Goal: Check status: Check status

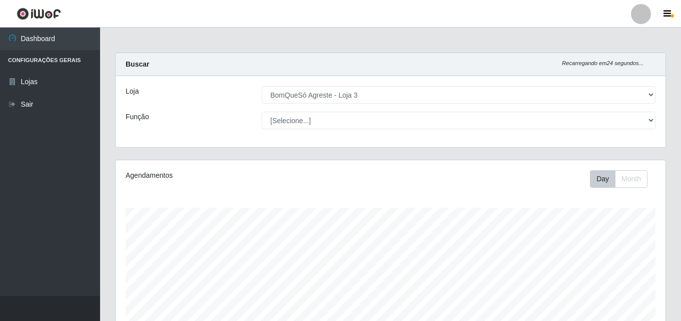
select select "215"
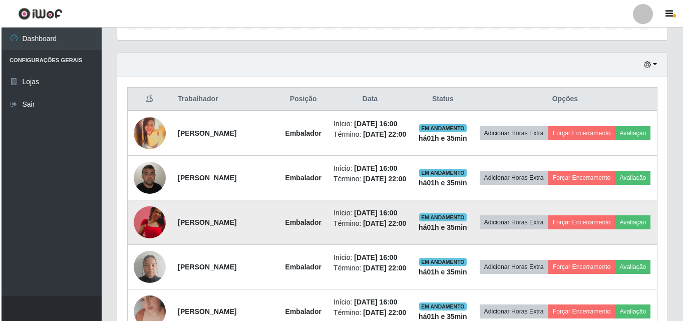
scroll to position [208, 550]
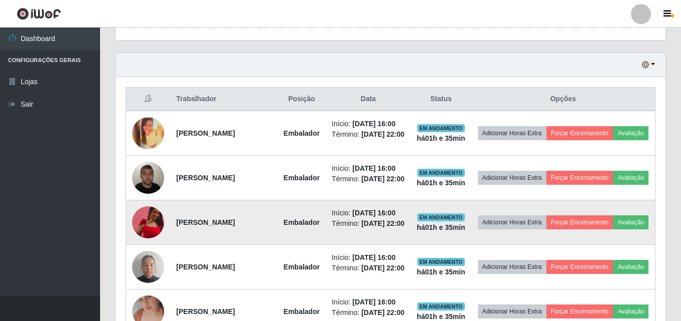
click at [143, 234] on img at bounding box center [148, 222] width 32 height 32
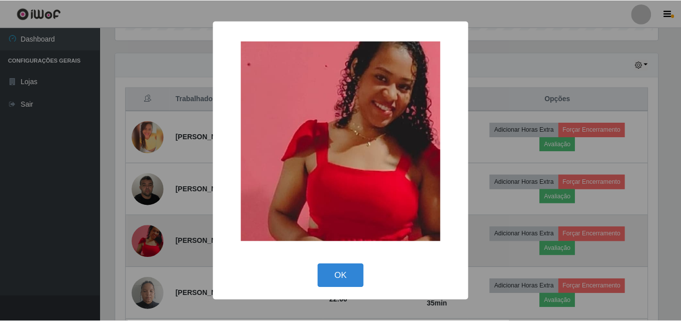
scroll to position [208, 545]
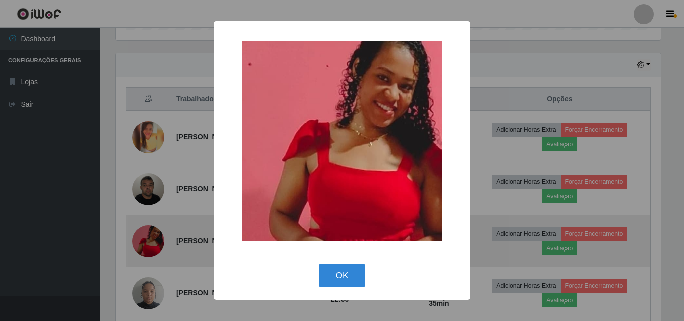
click at [143, 234] on div "× OK Cancel" at bounding box center [342, 160] width 684 height 321
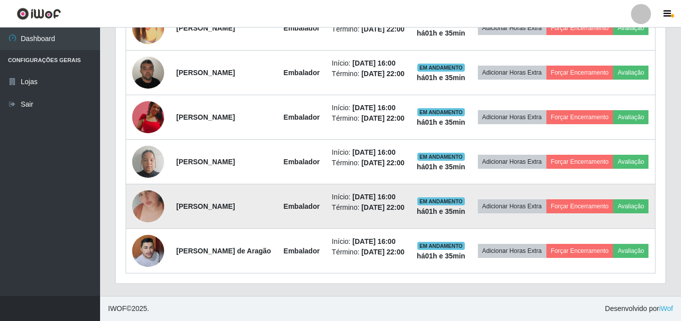
scroll to position [478, 0]
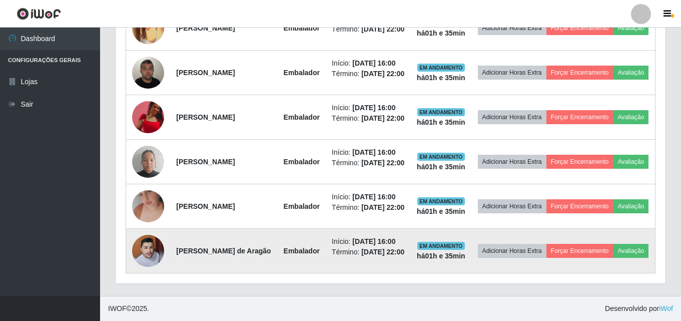
click at [137, 249] on img at bounding box center [148, 251] width 32 height 35
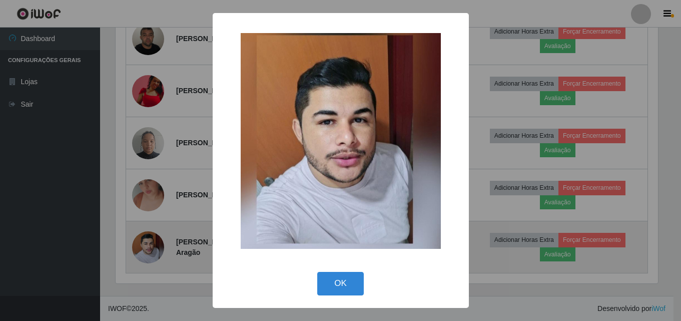
scroll to position [208, 545]
click at [137, 249] on div "× OK Cancel" at bounding box center [342, 160] width 684 height 321
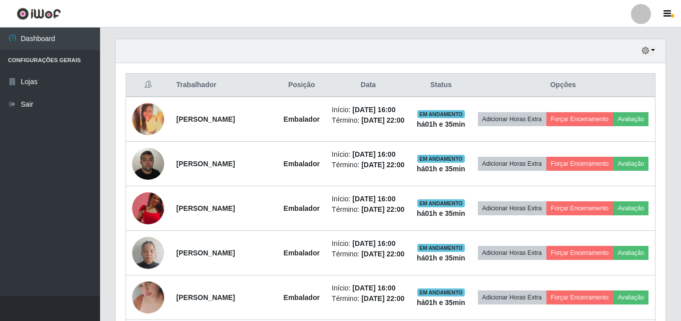
scroll to position [328, 0]
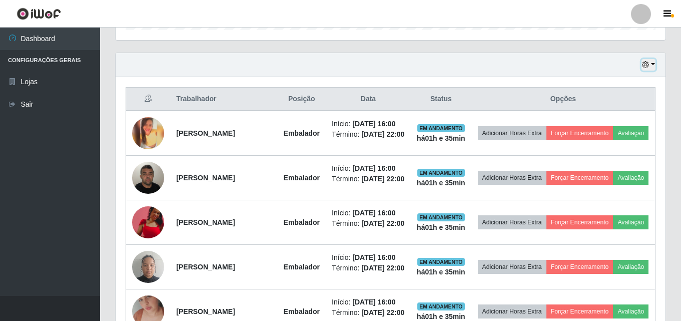
drag, startPoint x: 651, startPoint y: 66, endPoint x: 639, endPoint y: 70, distance: 13.0
click at [651, 67] on button "button" at bounding box center [649, 65] width 14 height 12
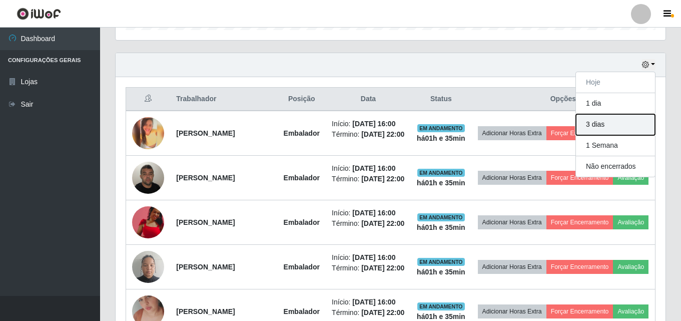
click at [603, 122] on button "3 dias" at bounding box center [615, 124] width 79 height 21
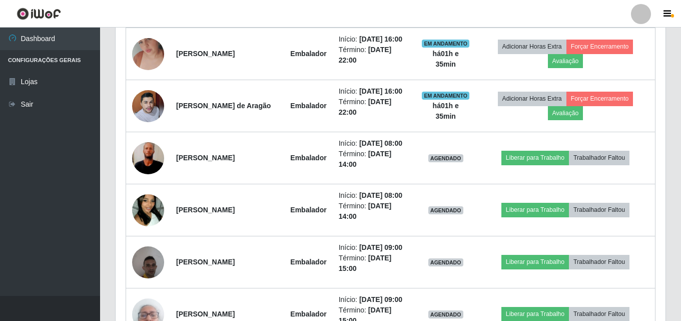
scroll to position [628, 0]
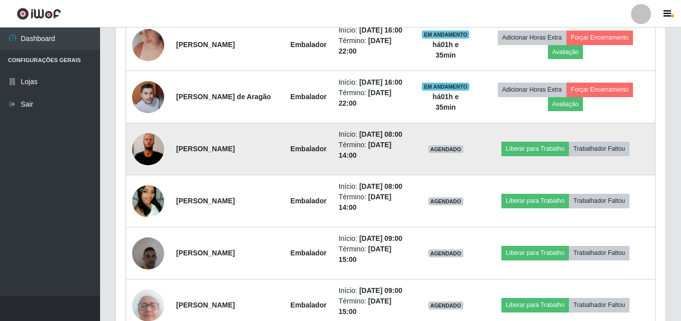
click at [143, 184] on img at bounding box center [148, 148] width 32 height 71
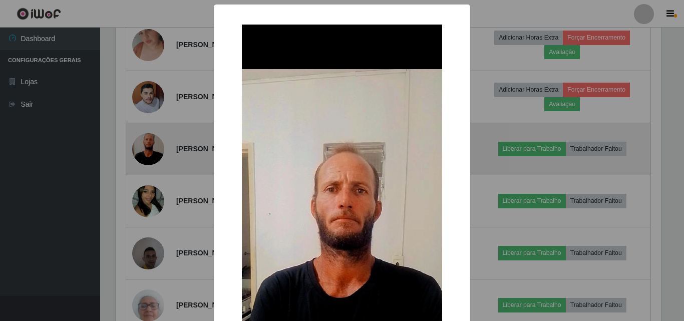
click at [143, 211] on div "× OK Cancel" at bounding box center [342, 160] width 684 height 321
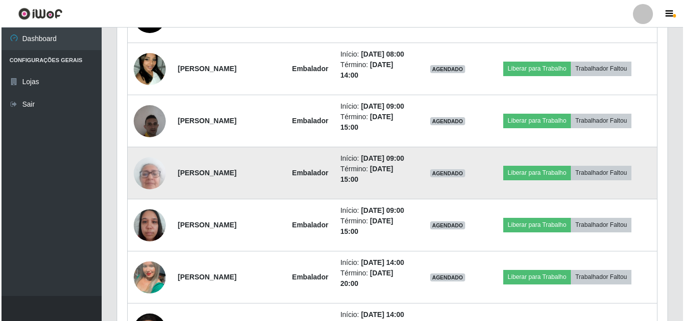
scroll to position [779, 0]
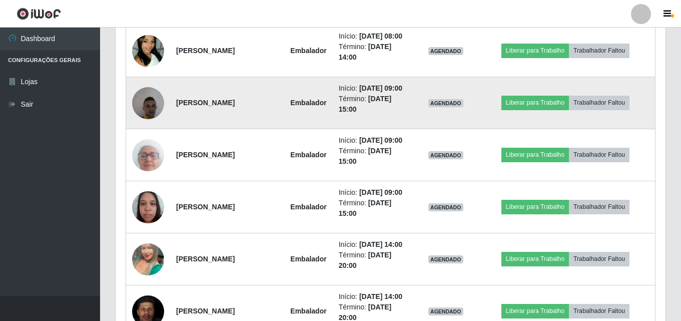
click at [152, 124] on img at bounding box center [148, 103] width 32 height 43
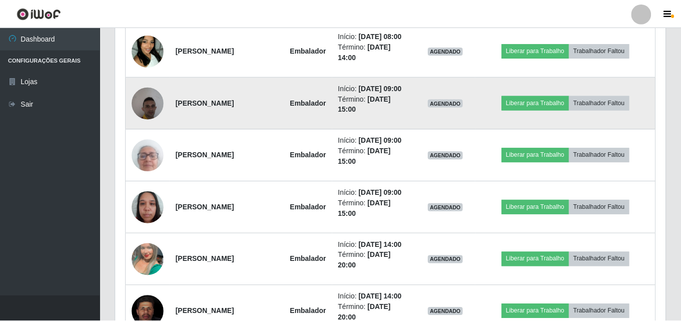
scroll to position [208, 545]
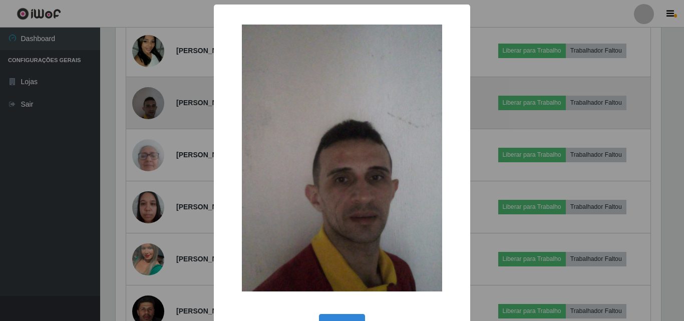
click at [152, 189] on div "× OK Cancel" at bounding box center [342, 160] width 684 height 321
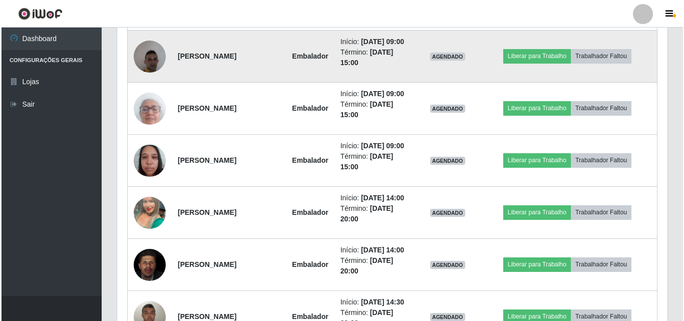
scroll to position [879, 0]
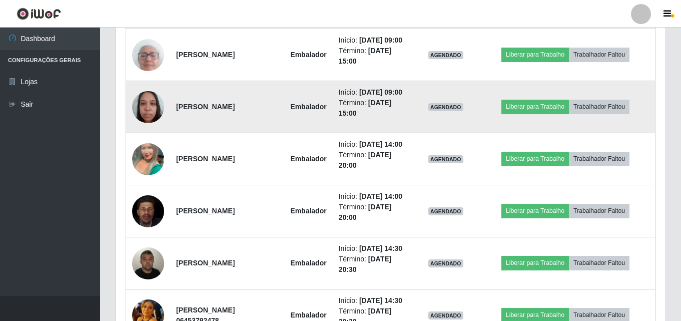
click at [146, 128] on img at bounding box center [148, 107] width 32 height 43
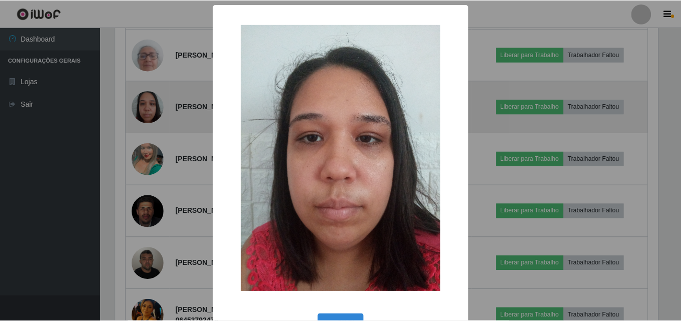
scroll to position [208, 545]
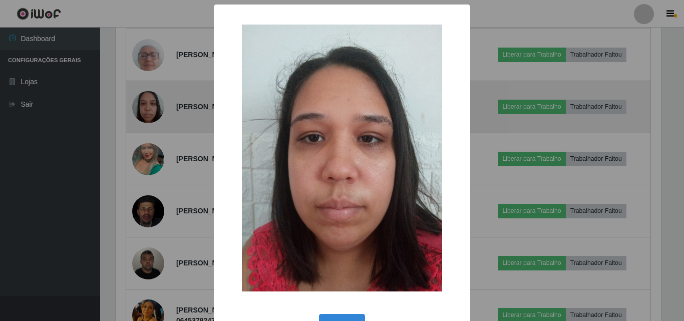
click at [146, 216] on div "× OK Cancel" at bounding box center [342, 160] width 684 height 321
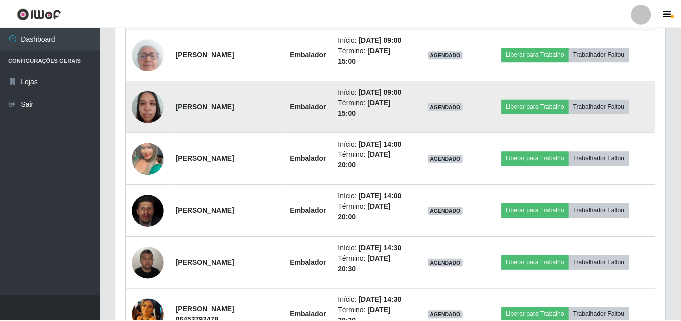
scroll to position [0, 0]
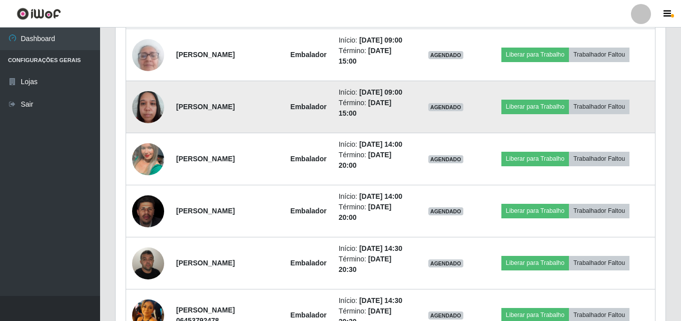
click at [146, 128] on img at bounding box center [148, 107] width 32 height 43
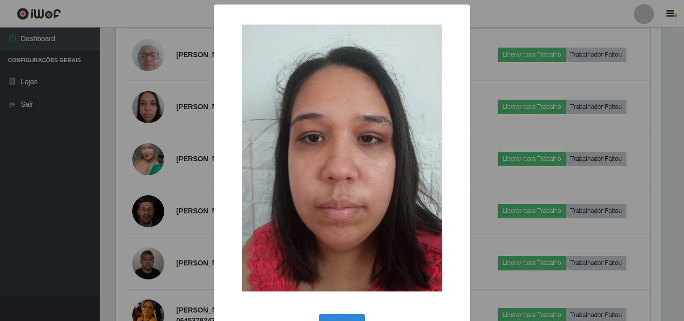
click at [151, 208] on div "× OK Cancel" at bounding box center [342, 160] width 684 height 321
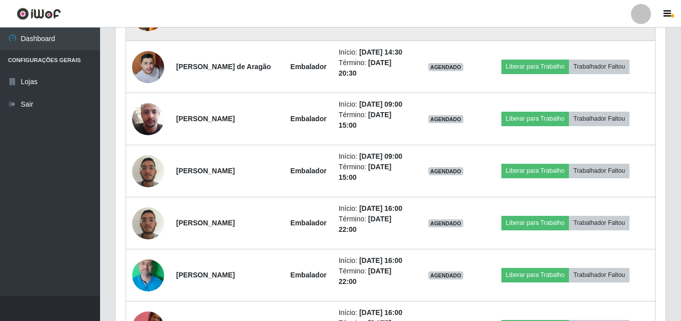
click at [146, 31] on img at bounding box center [148, 15] width 32 height 32
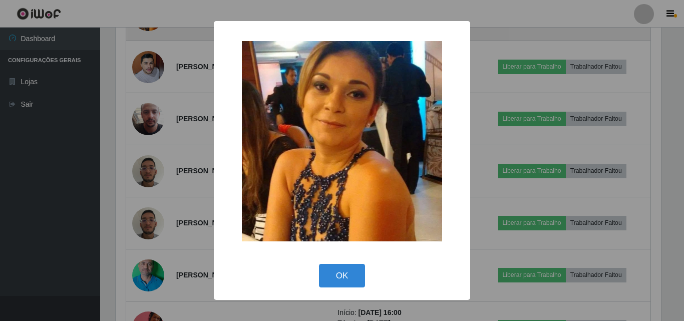
click at [146, 159] on div "× OK Cancel" at bounding box center [342, 160] width 684 height 321
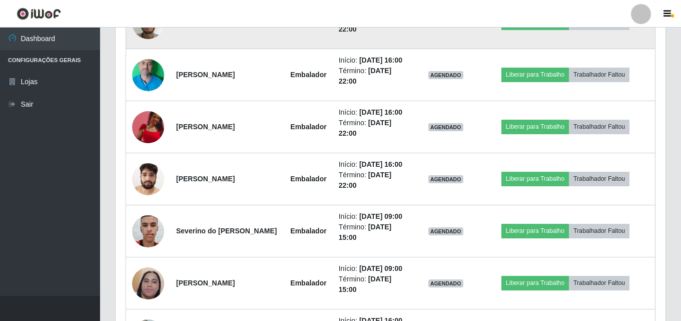
click at [155, 44] on img at bounding box center [148, 23] width 32 height 43
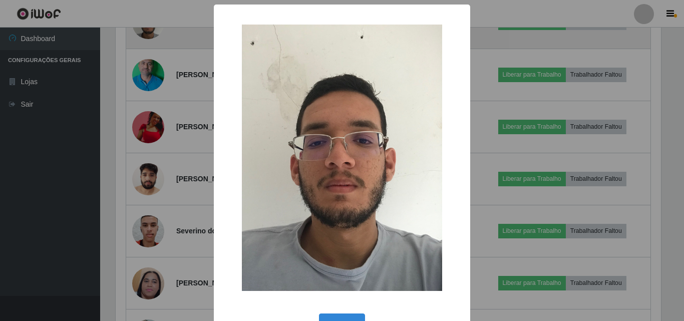
click at [155, 214] on div "× OK Cancel" at bounding box center [342, 160] width 684 height 321
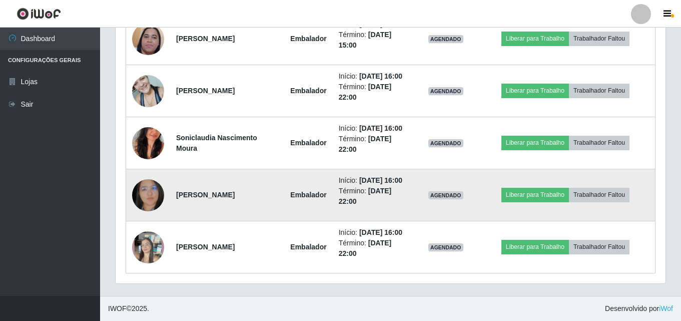
click at [148, 180] on img at bounding box center [148, 194] width 32 height 41
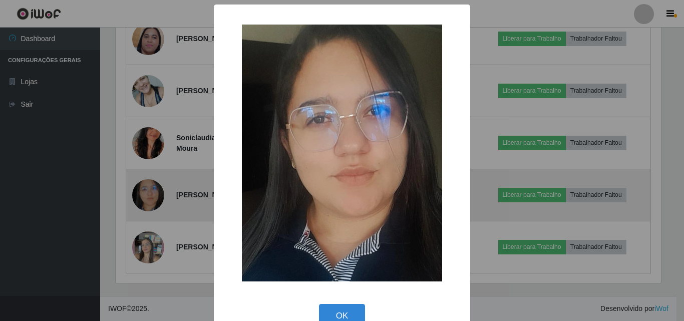
click at [148, 180] on div "× OK Cancel" at bounding box center [342, 160] width 684 height 321
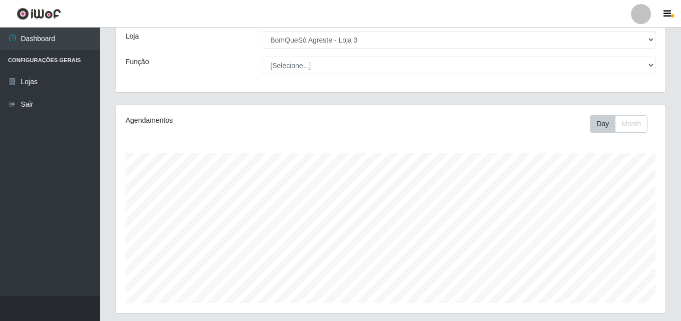
scroll to position [150, 0]
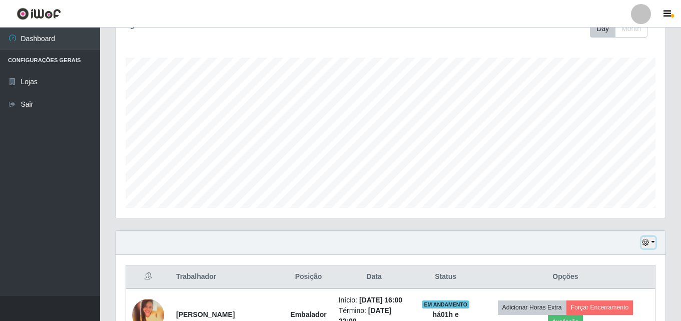
click at [646, 244] on icon "button" at bounding box center [645, 242] width 7 height 7
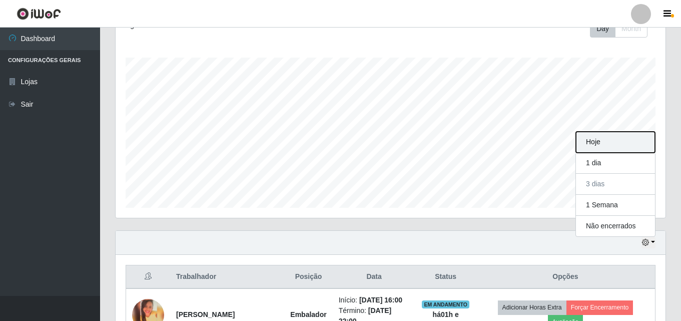
click at [605, 142] on button "Hoje" at bounding box center [615, 142] width 79 height 21
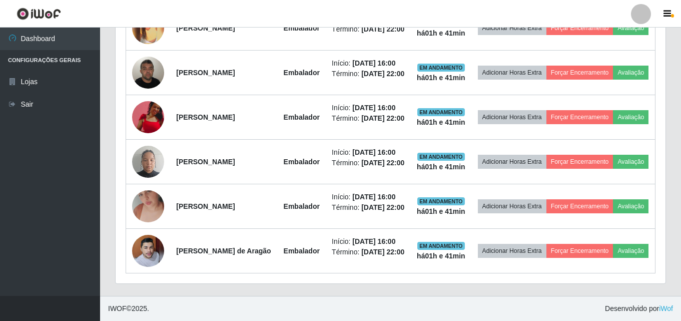
scroll to position [478, 0]
